Goal: Find specific page/section: Find specific page/section

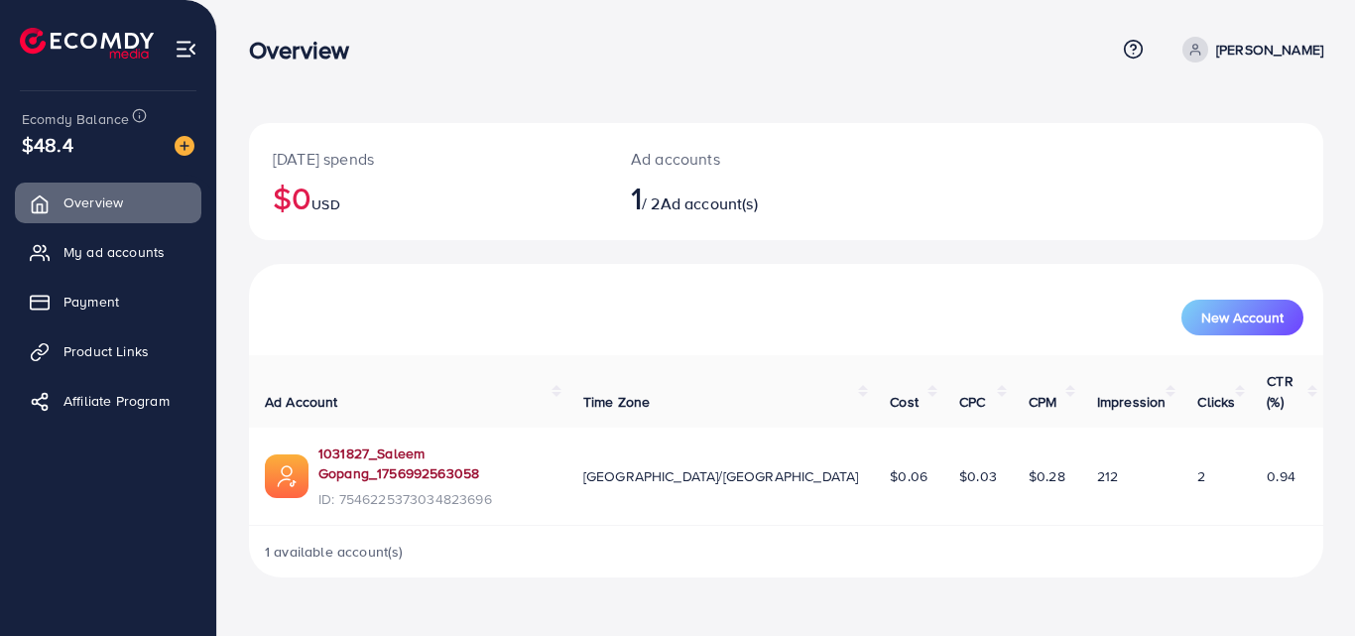
click at [386, 443] on link "1031827_Saleem Gopang_1756992563058" at bounding box center [434, 463] width 233 height 41
click at [90, 348] on span "Product Links" at bounding box center [110, 351] width 85 height 20
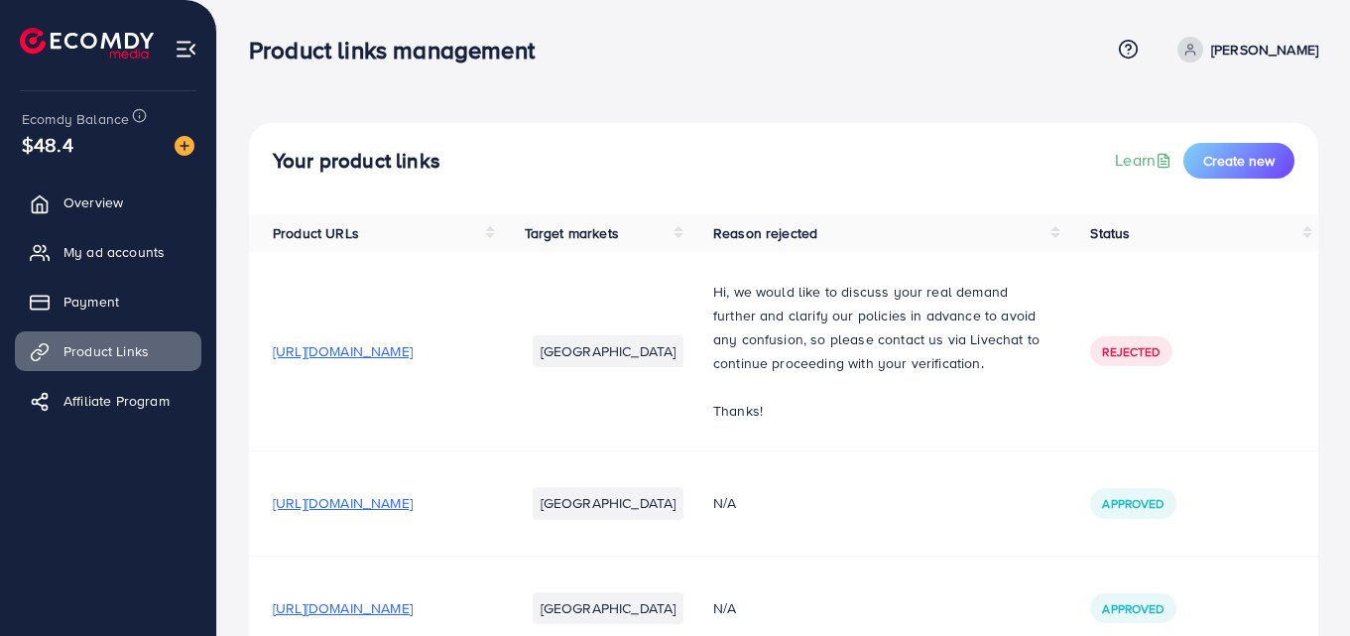
click at [1346, 506] on div "Your product links Learn Create new Product URLs Target markets Reason rejected…" at bounding box center [783, 427] width 1133 height 854
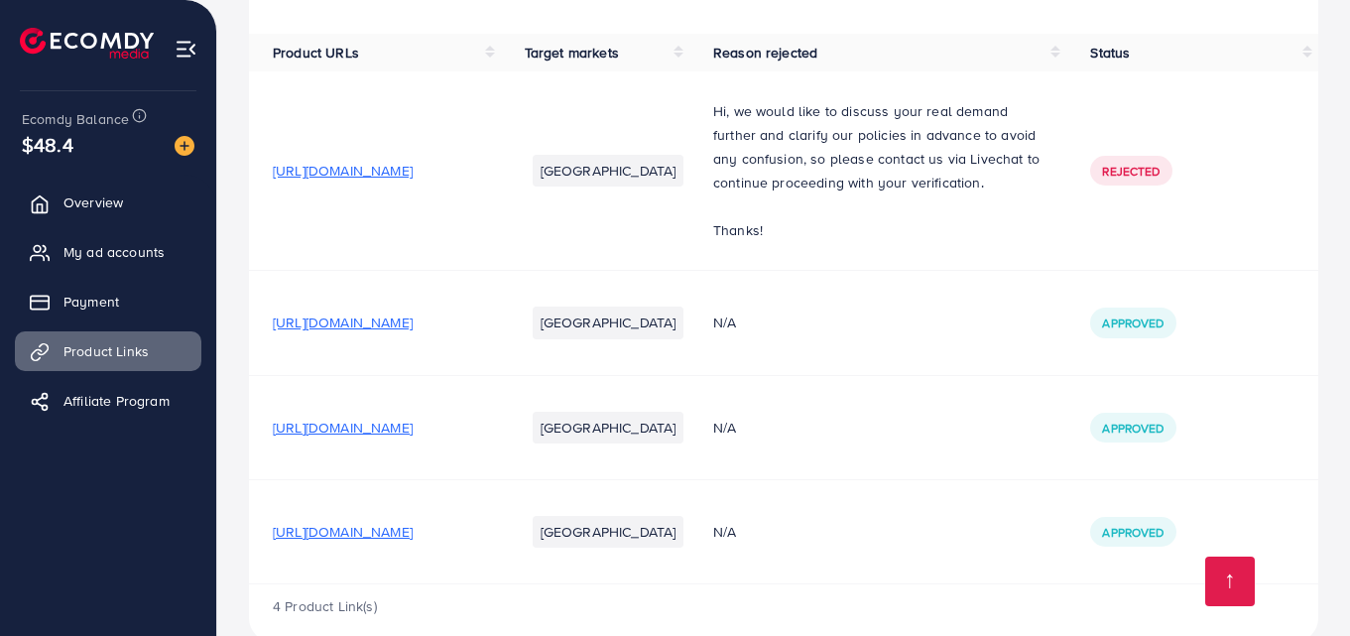
scroll to position [242, 0]
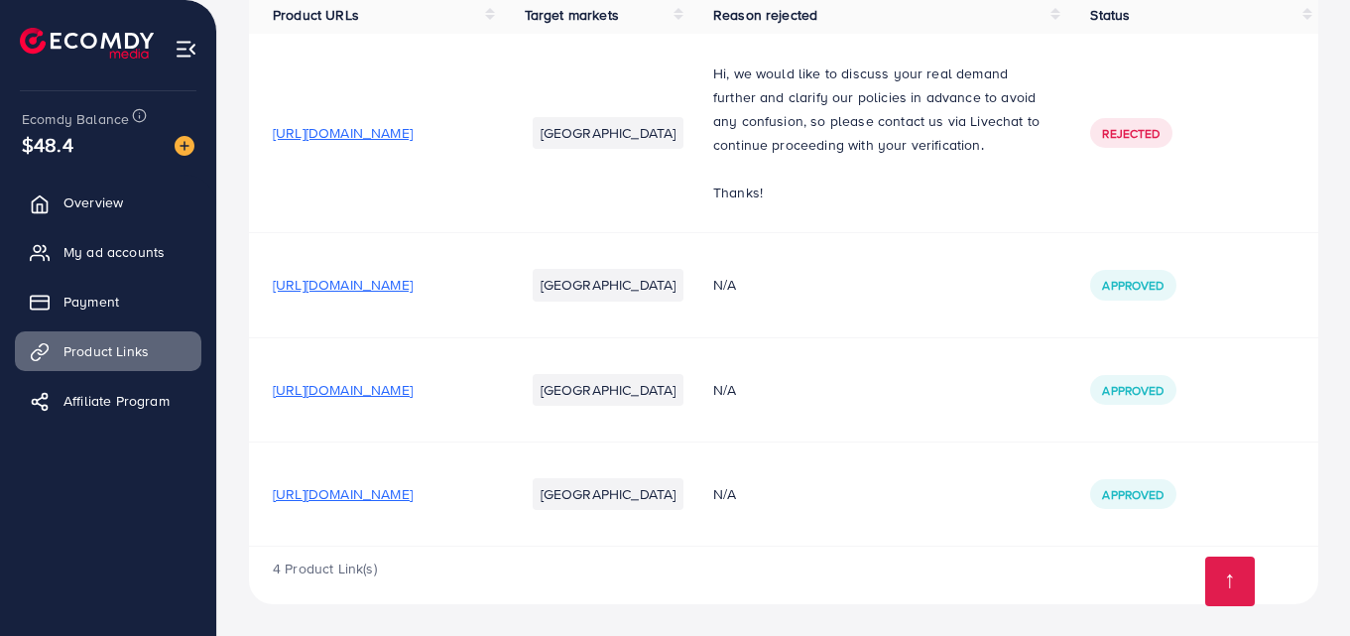
click at [413, 389] on span "[URL][DOMAIN_NAME]" at bounding box center [343, 390] width 140 height 20
click at [126, 215] on link "Overview" at bounding box center [108, 203] width 186 height 40
